Goal: Communication & Community: Participate in discussion

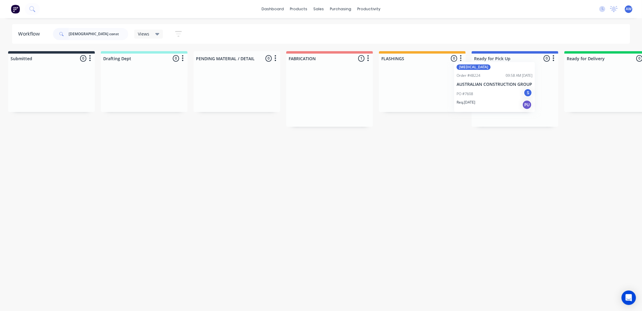
drag, startPoint x: 320, startPoint y: 100, endPoint x: 490, endPoint y: 102, distance: 169.9
click at [484, 91] on div "Submitted 0 Sort By Created date Required date Order number Customer name Most …" at bounding box center [492, 88] width 1003 height 75
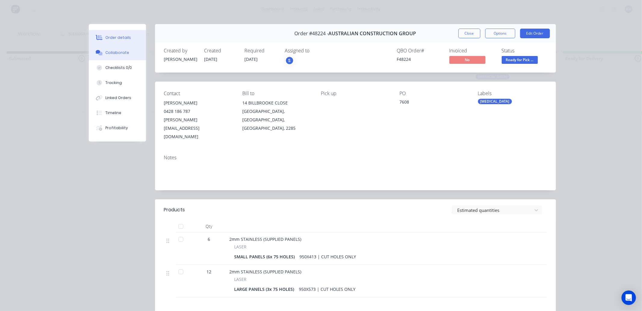
click at [122, 50] on div "Collaborate" at bounding box center [117, 52] width 24 height 5
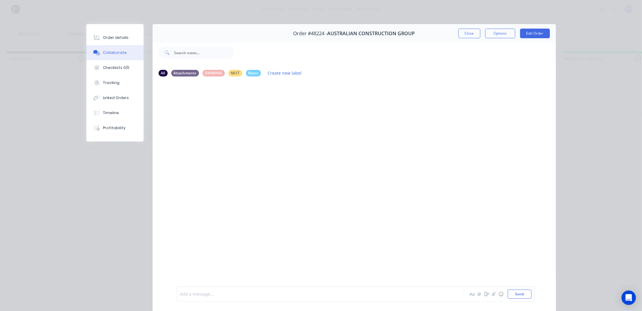
drag, startPoint x: 196, startPoint y: 292, endPoint x: 211, endPoint y: 303, distance: 17.9
click at [199, 293] on div at bounding box center [311, 294] width 263 height 6
click at [461, 34] on button "Close" at bounding box center [469, 34] width 22 height 10
